Goal: Information Seeking & Learning: Learn about a topic

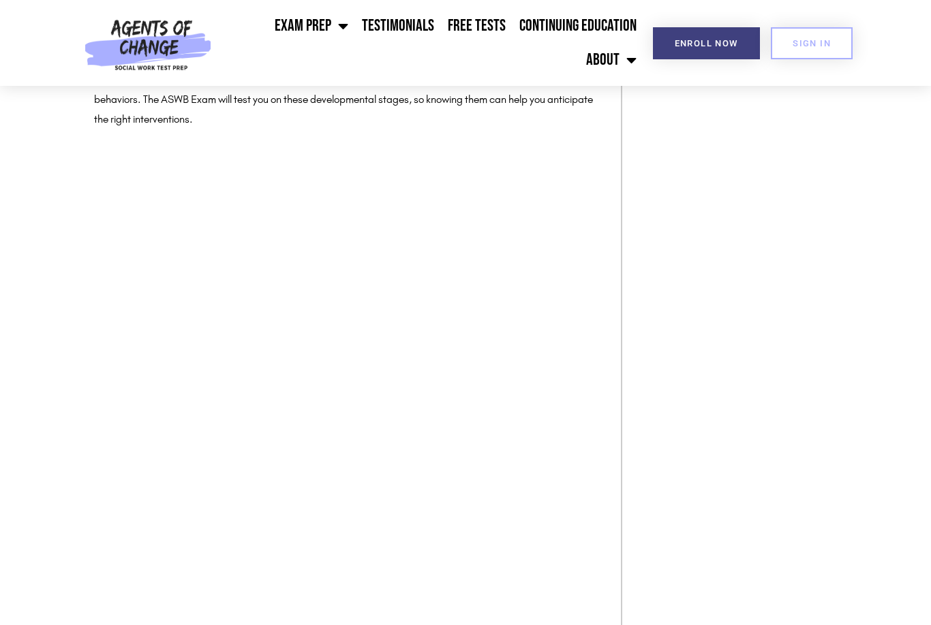
scroll to position [1601, 0]
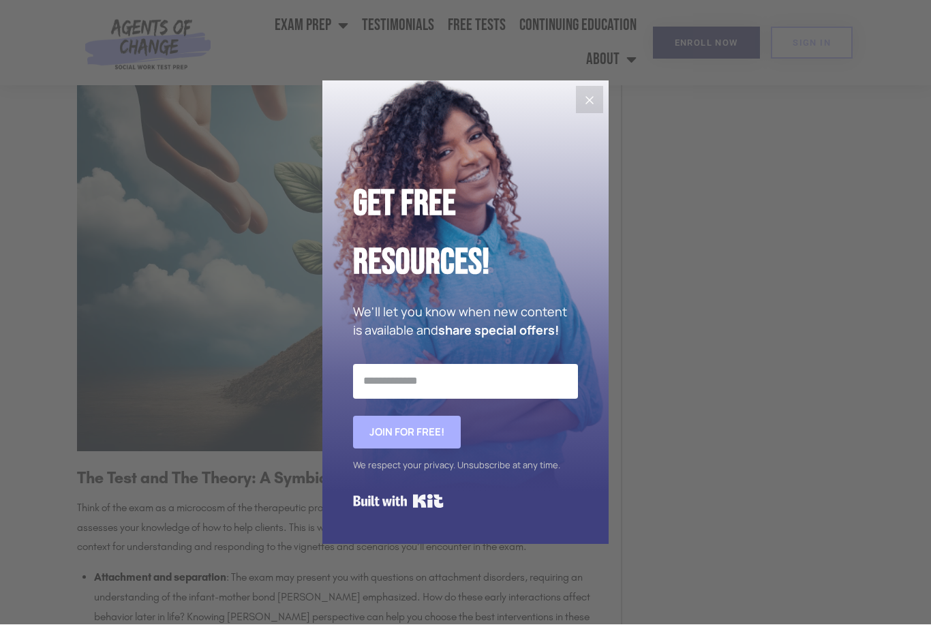
click at [591, 109] on icon "Close" at bounding box center [589, 101] width 16 height 16
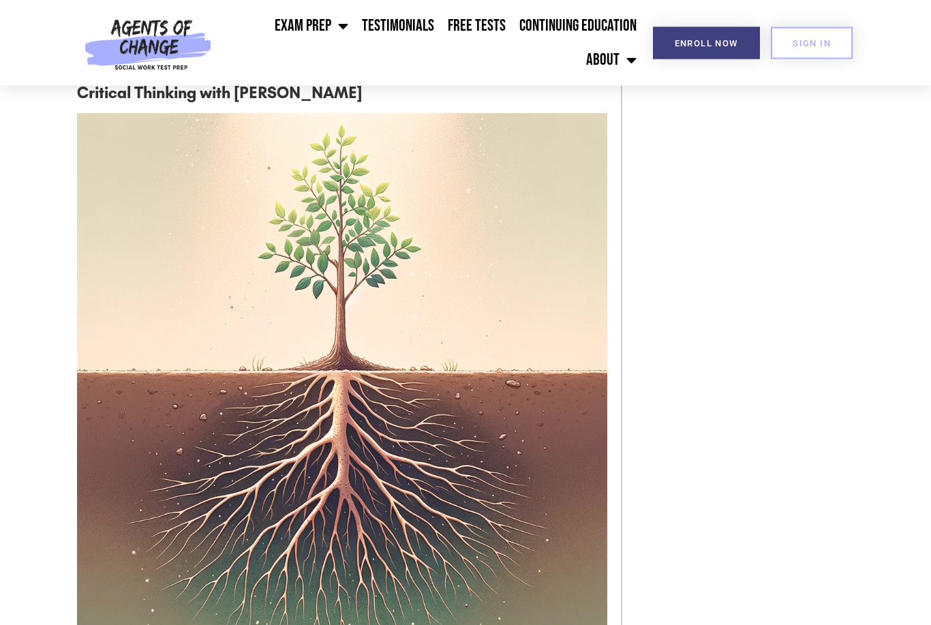
scroll to position [2688, 0]
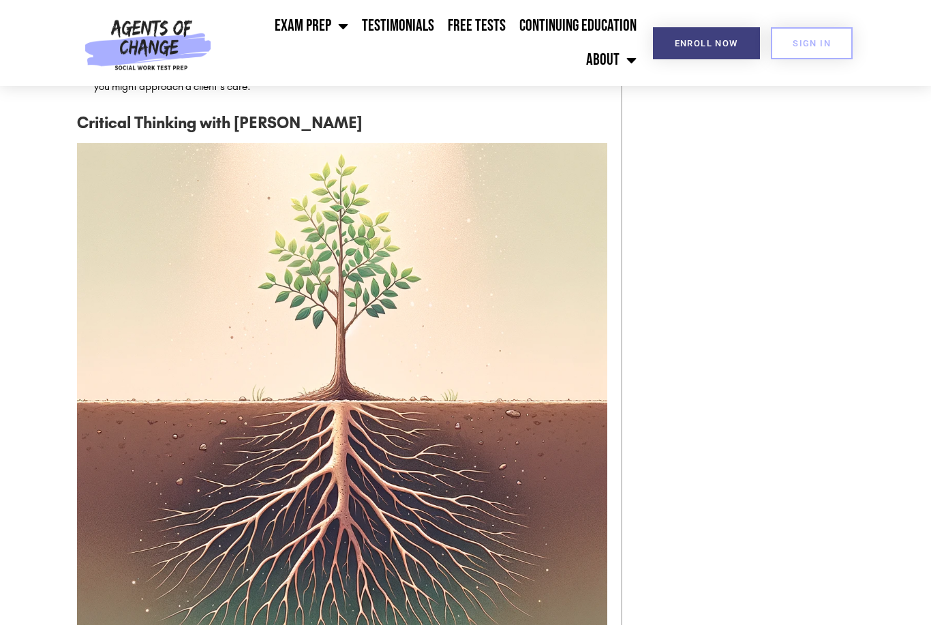
scroll to position [2659, 0]
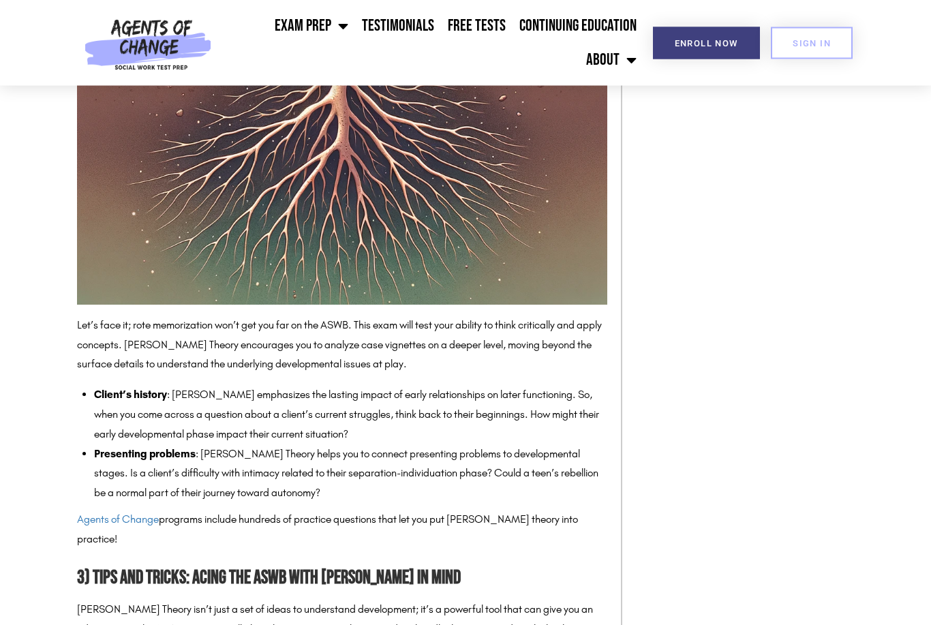
scroll to position [3026, 0]
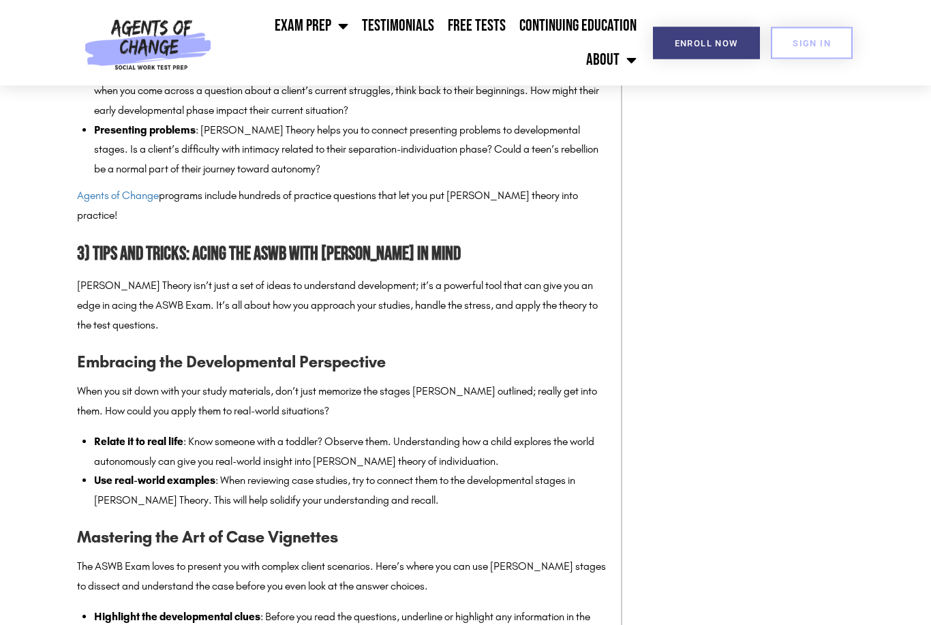
click at [485, 121] on li "Client’s history : [PERSON_NAME] emphasizes the lasting impact of early relatio…" at bounding box center [350, 91] width 513 height 59
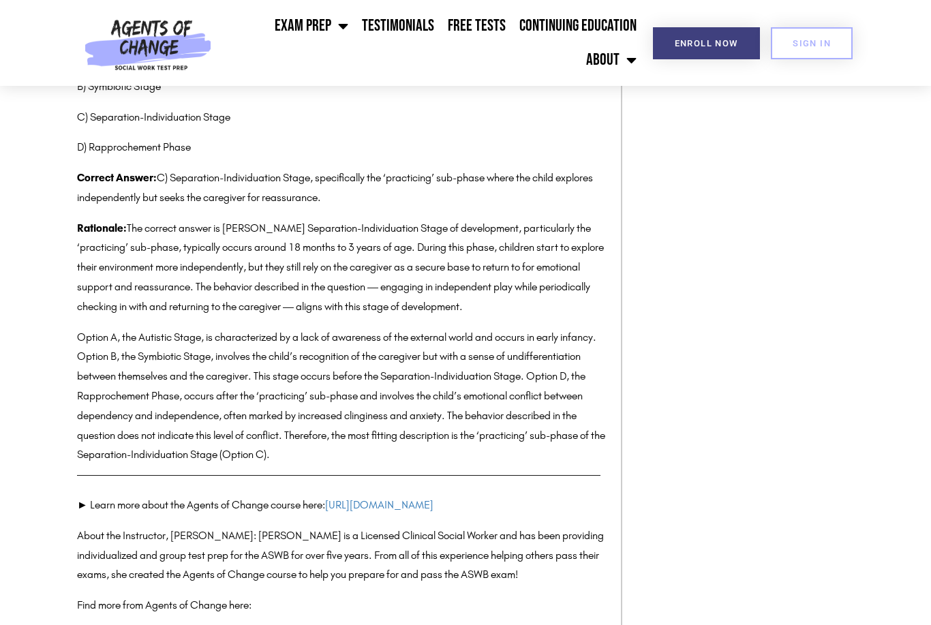
scroll to position [5685, 0]
click at [587, 296] on div "Integrating Mahler’s stages of development into your studying is not just about…" at bounding box center [342, 48] width 530 height 836
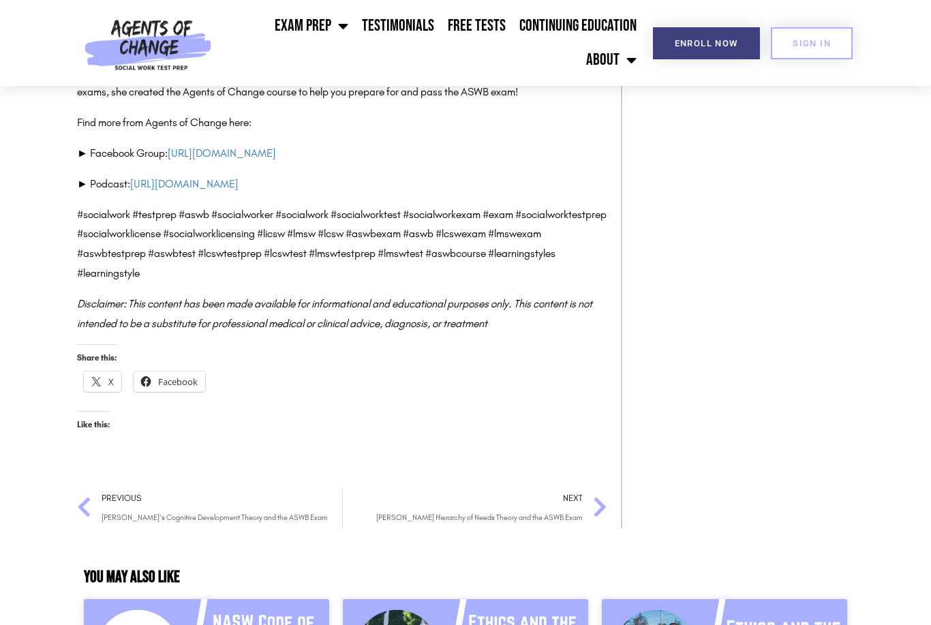
scroll to position [5827, 0]
